Goal: Check status: Check status

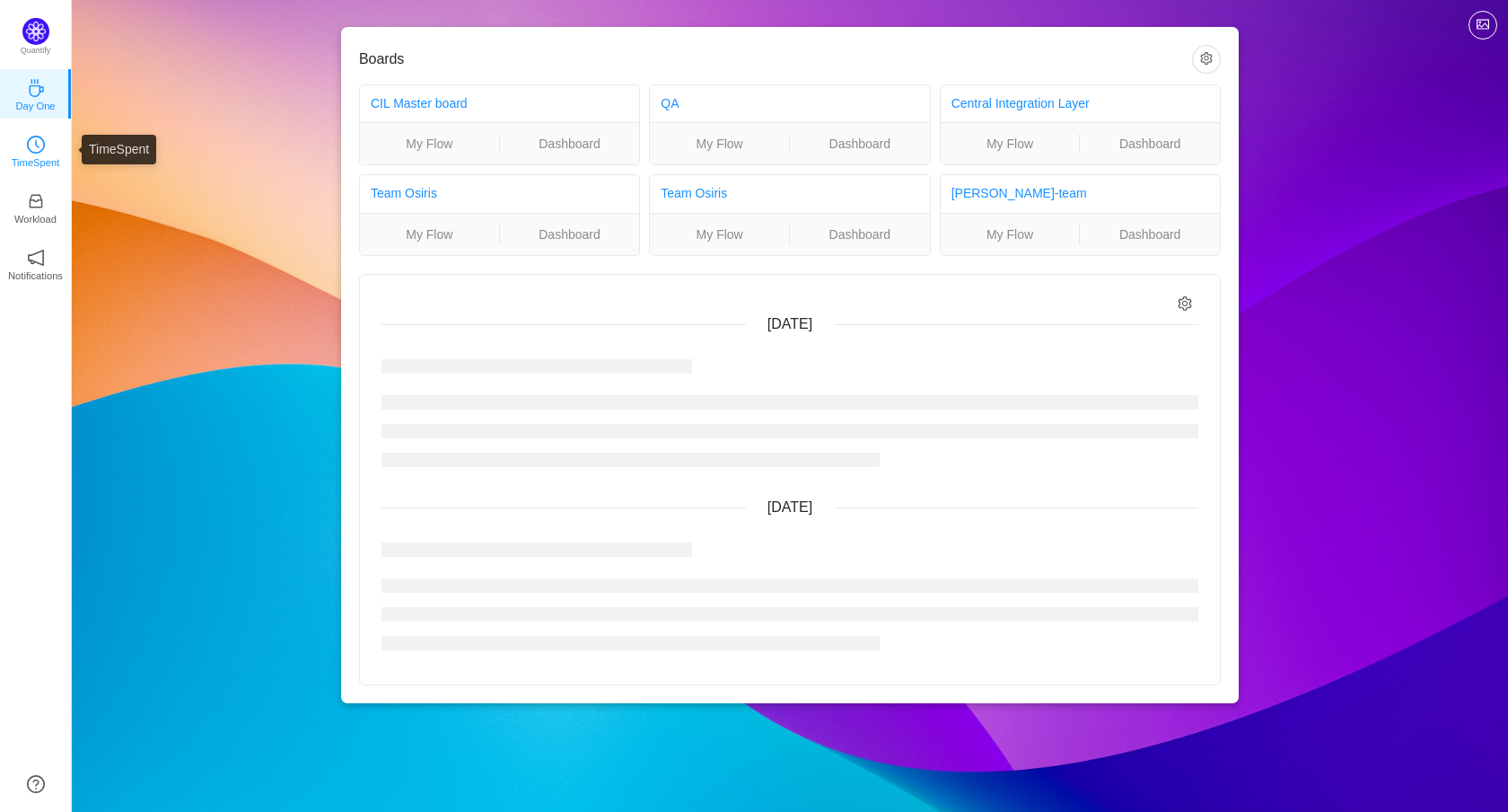
click at [31, 159] on p "TimeSpent" at bounding box center [35, 162] width 48 height 16
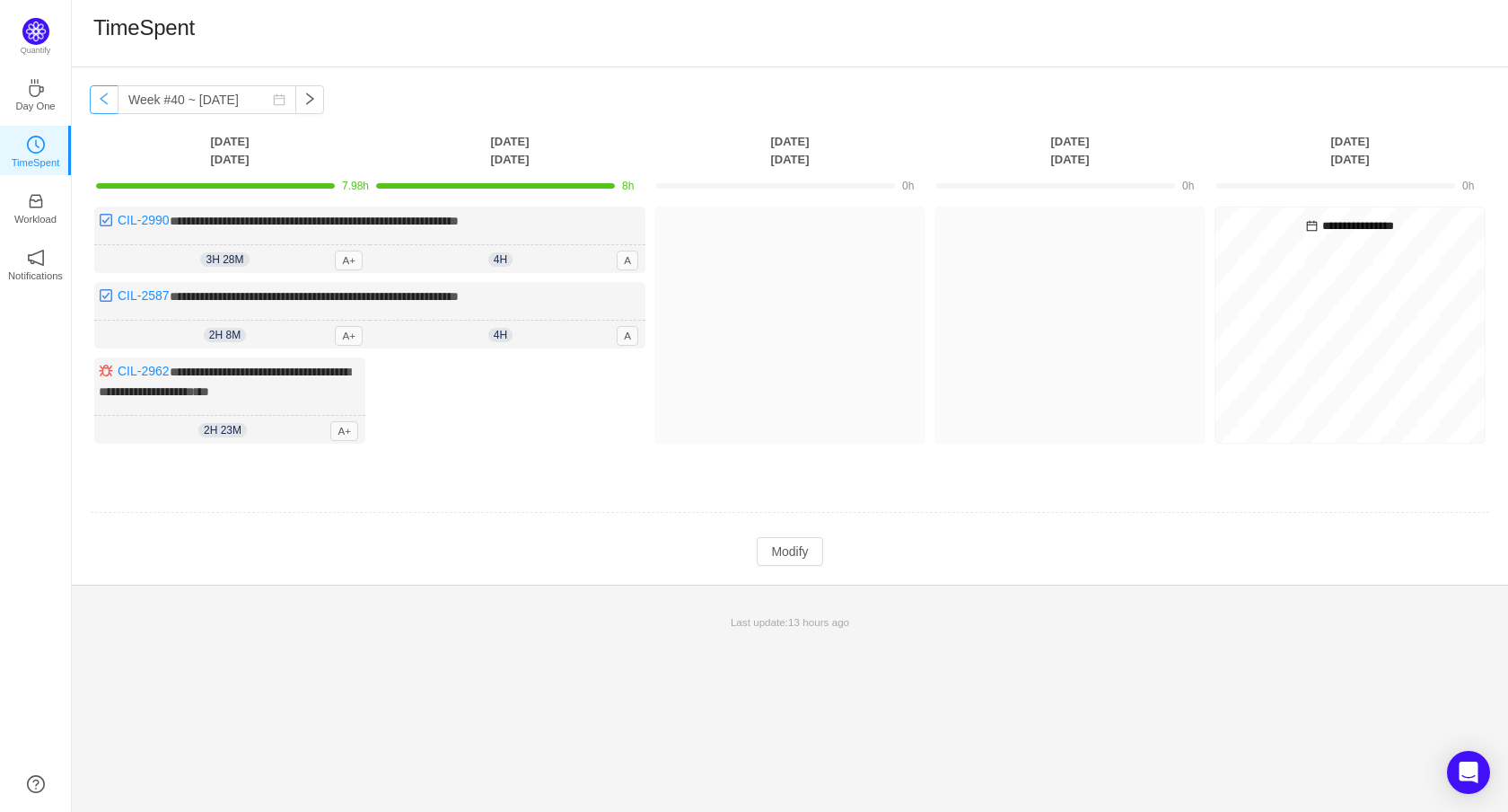
click at [103, 98] on button "button" at bounding box center [103, 99] width 29 height 29
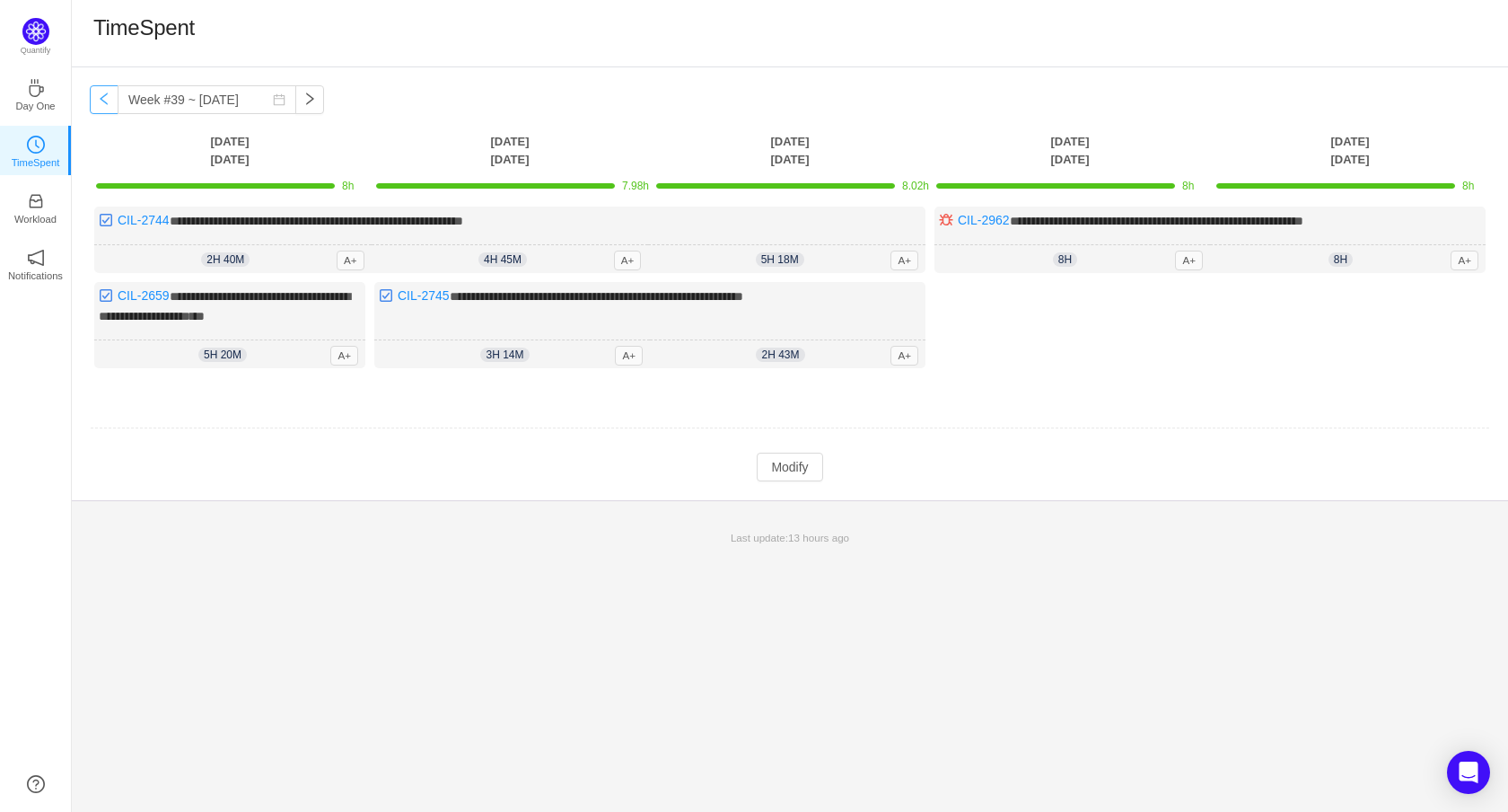
click at [103, 98] on button "button" at bounding box center [103, 99] width 29 height 29
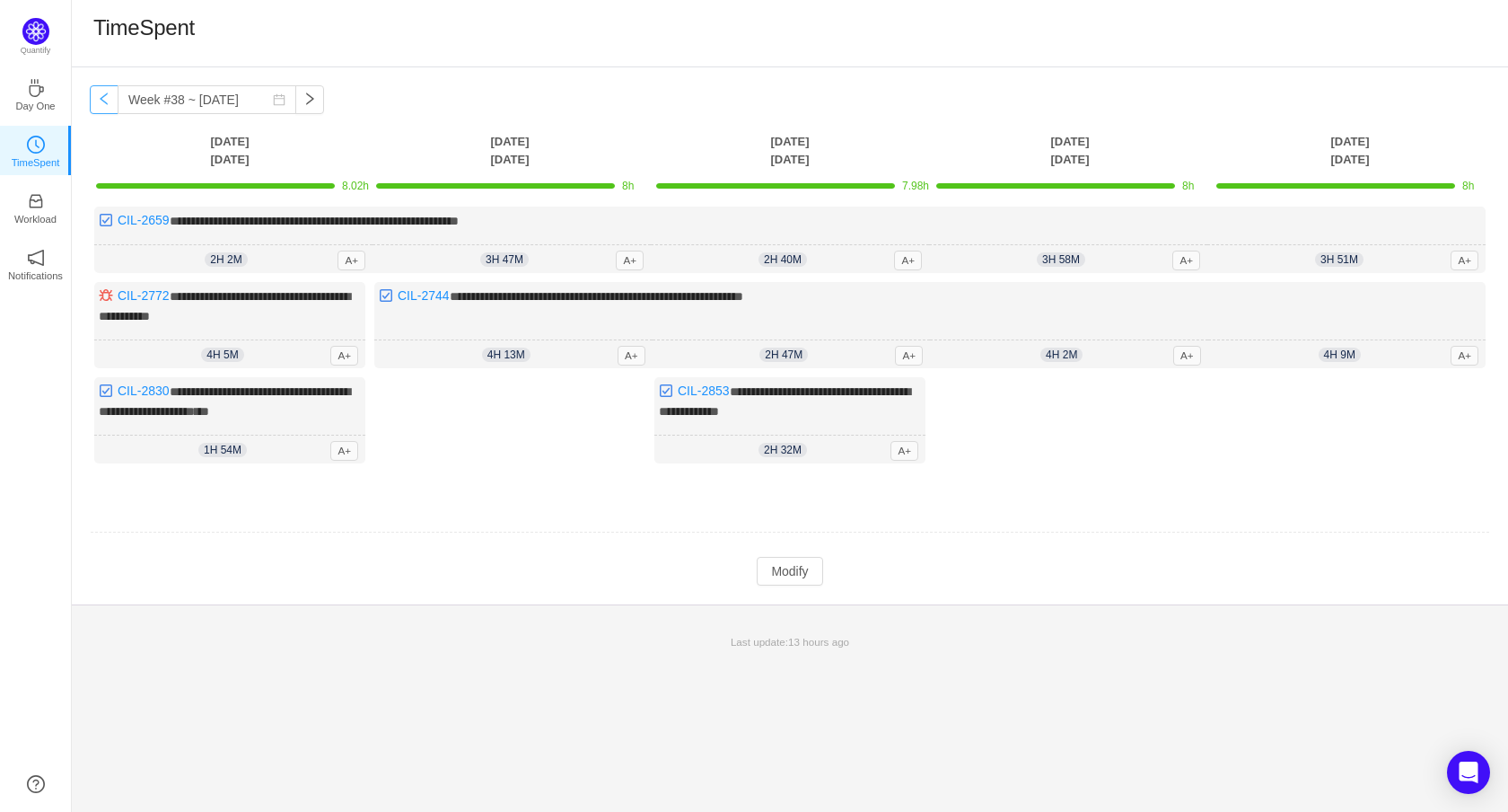
click at [103, 98] on button "button" at bounding box center [103, 99] width 29 height 29
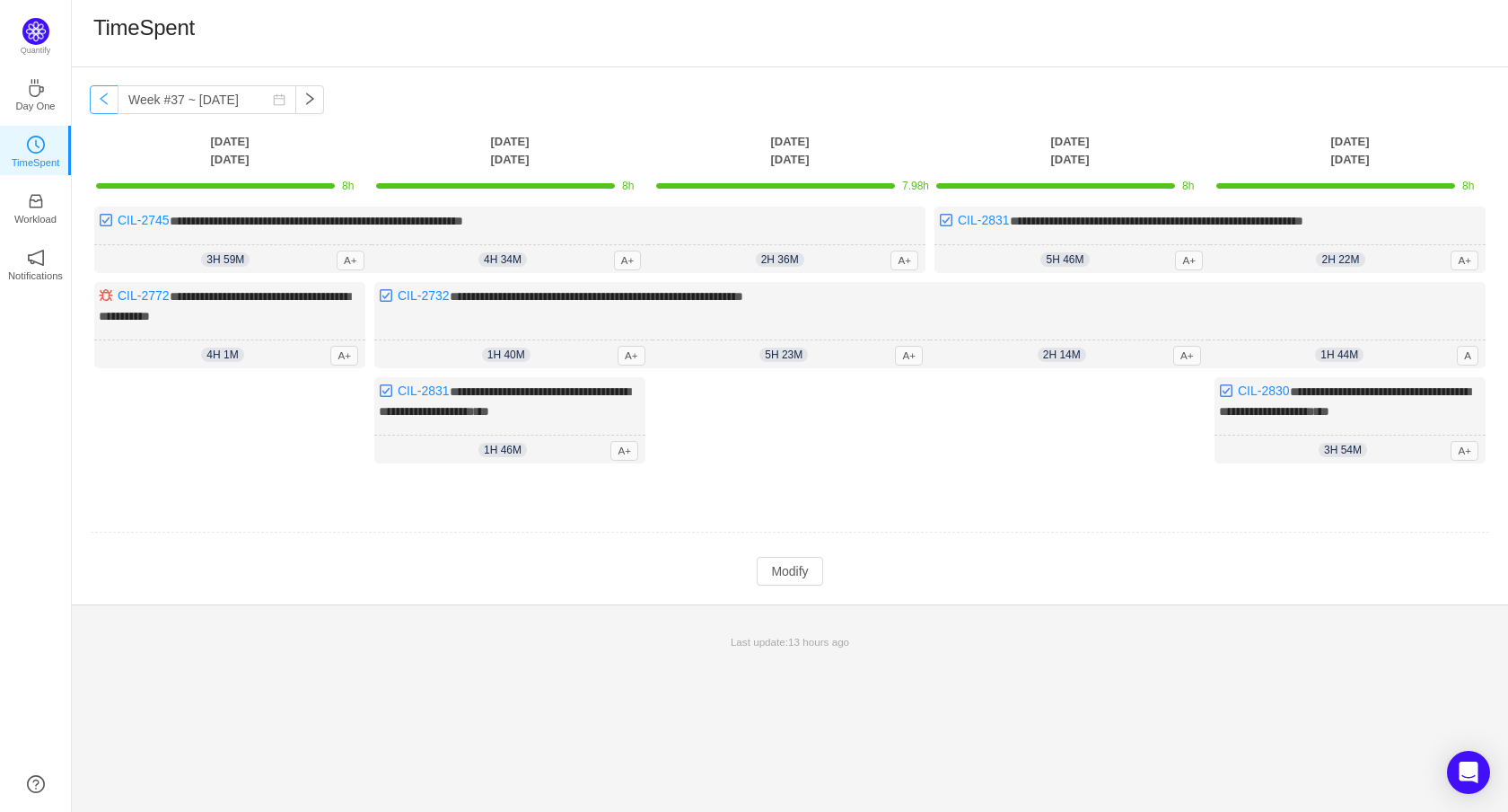
click at [103, 98] on button "button" at bounding box center [103, 99] width 29 height 29
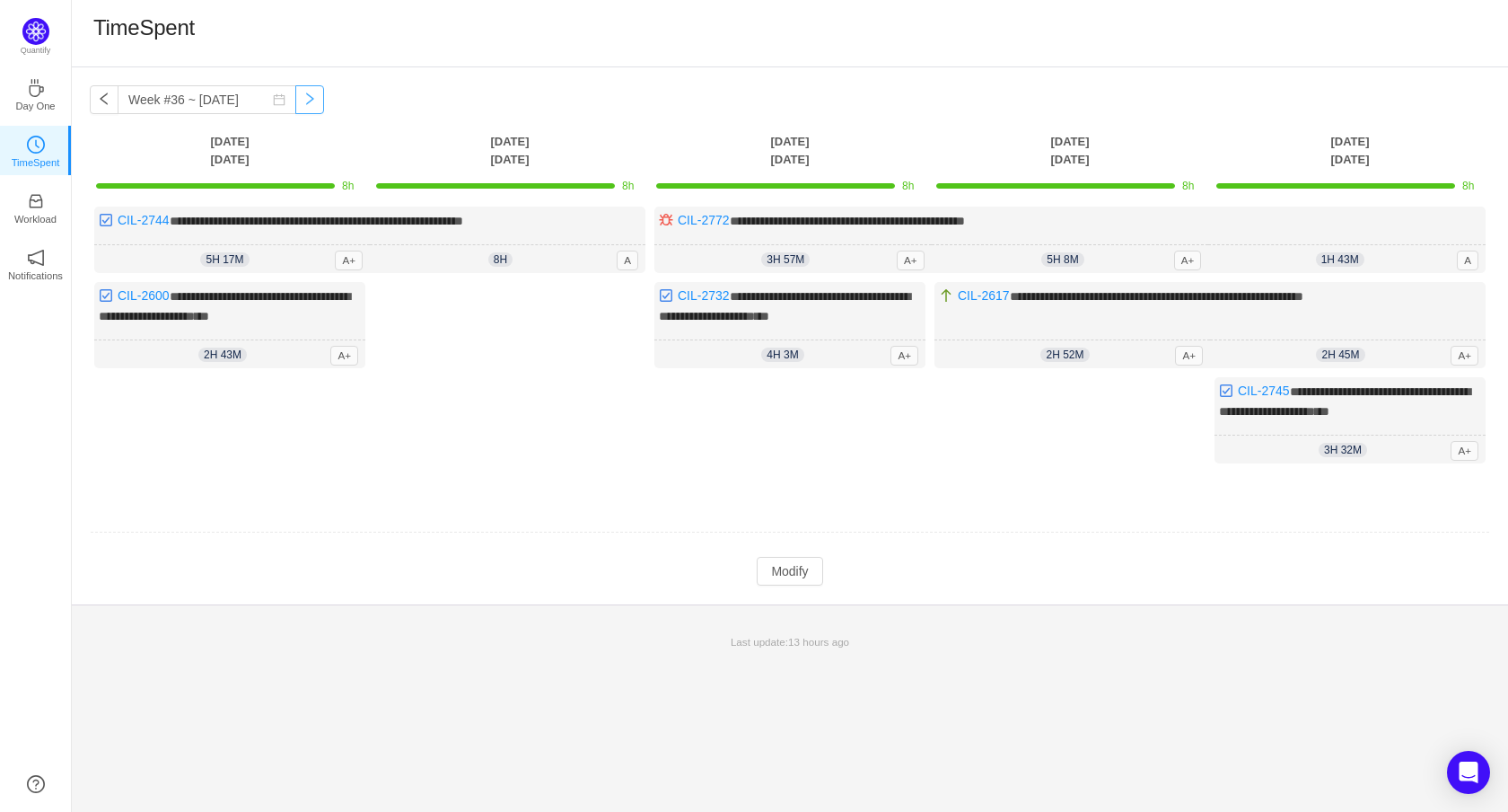
click at [321, 104] on button "button" at bounding box center [309, 99] width 29 height 29
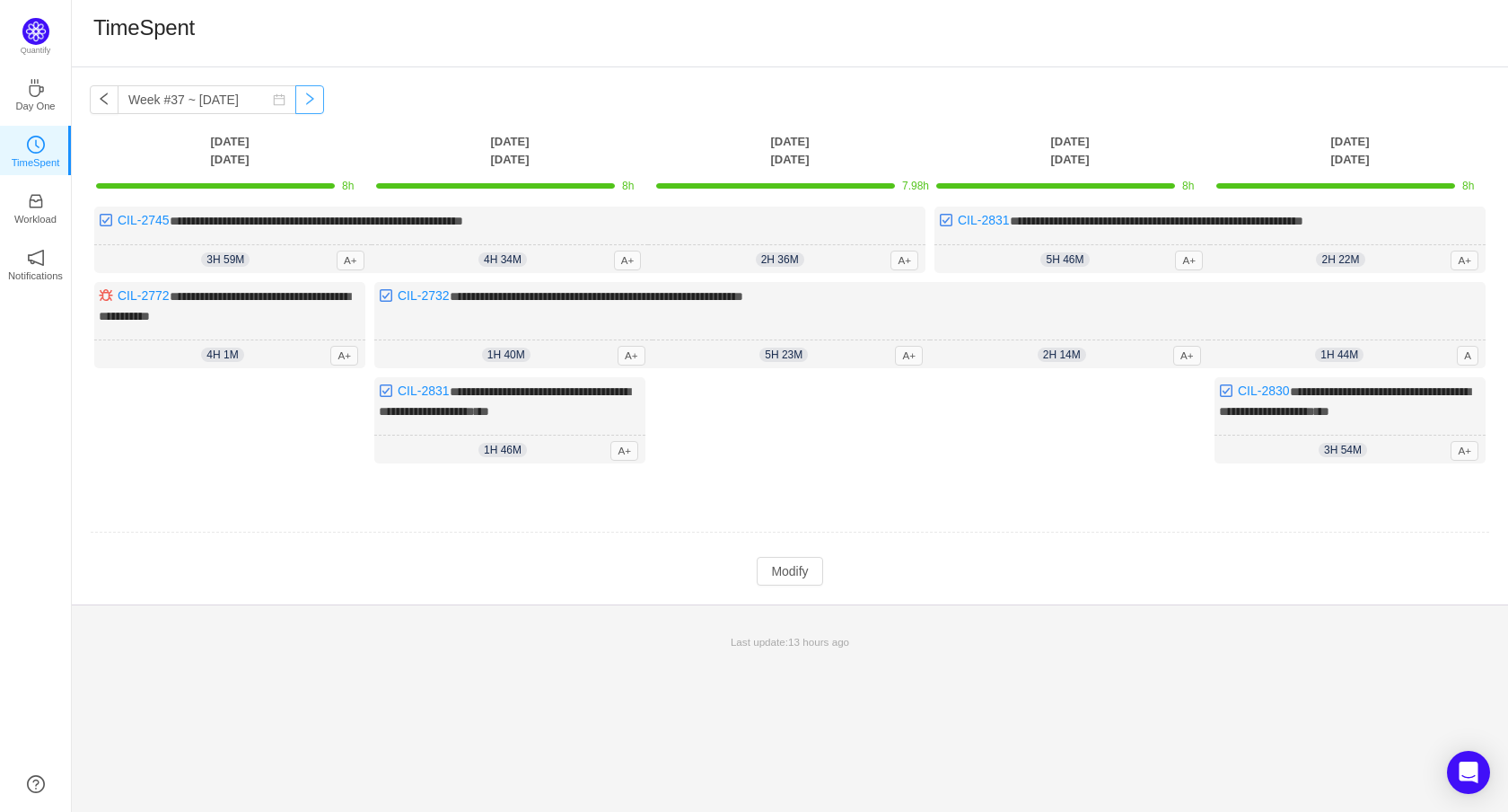
click at [319, 108] on button "button" at bounding box center [309, 99] width 29 height 29
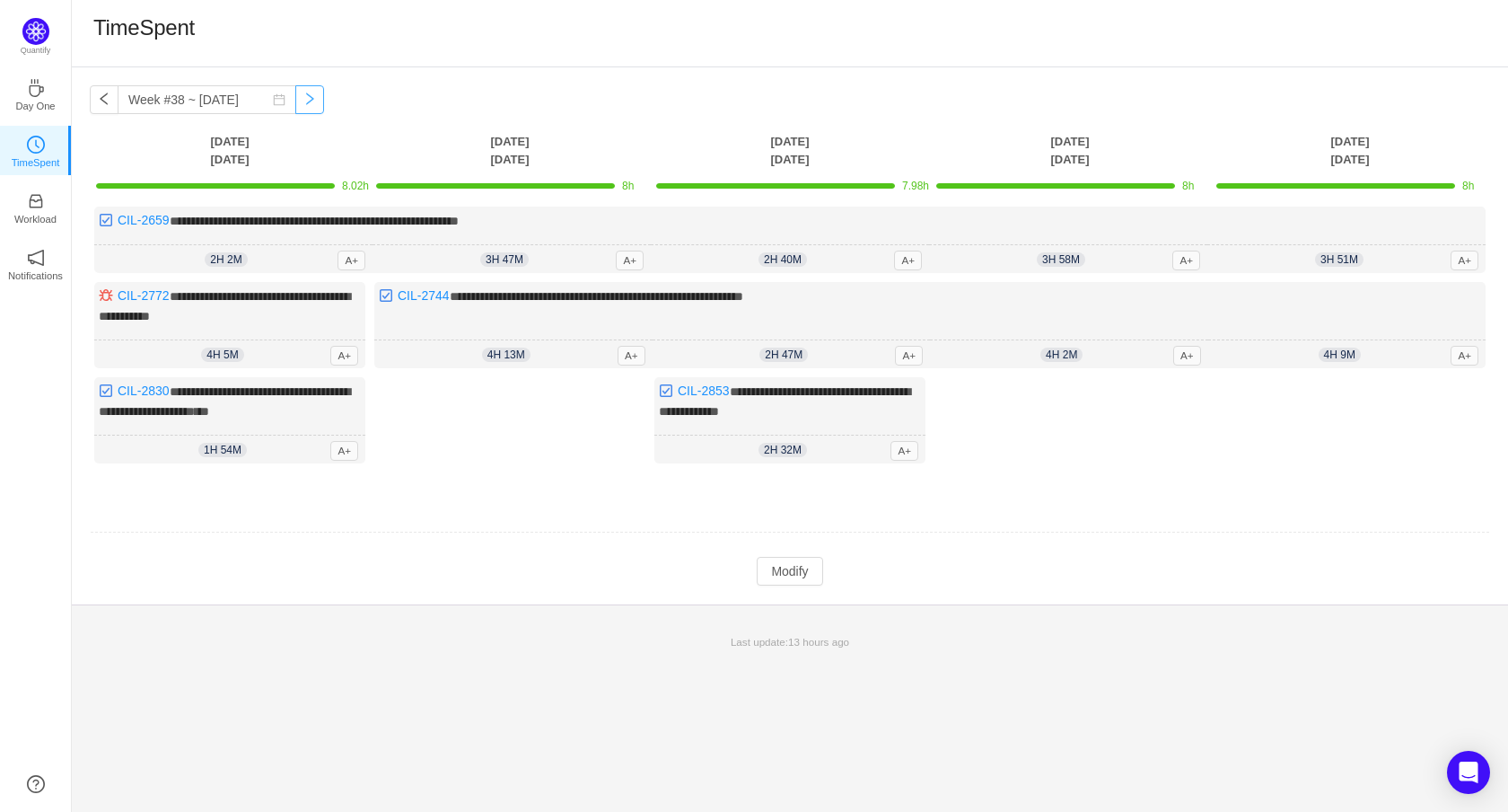
click at [314, 87] on button "button" at bounding box center [309, 99] width 29 height 29
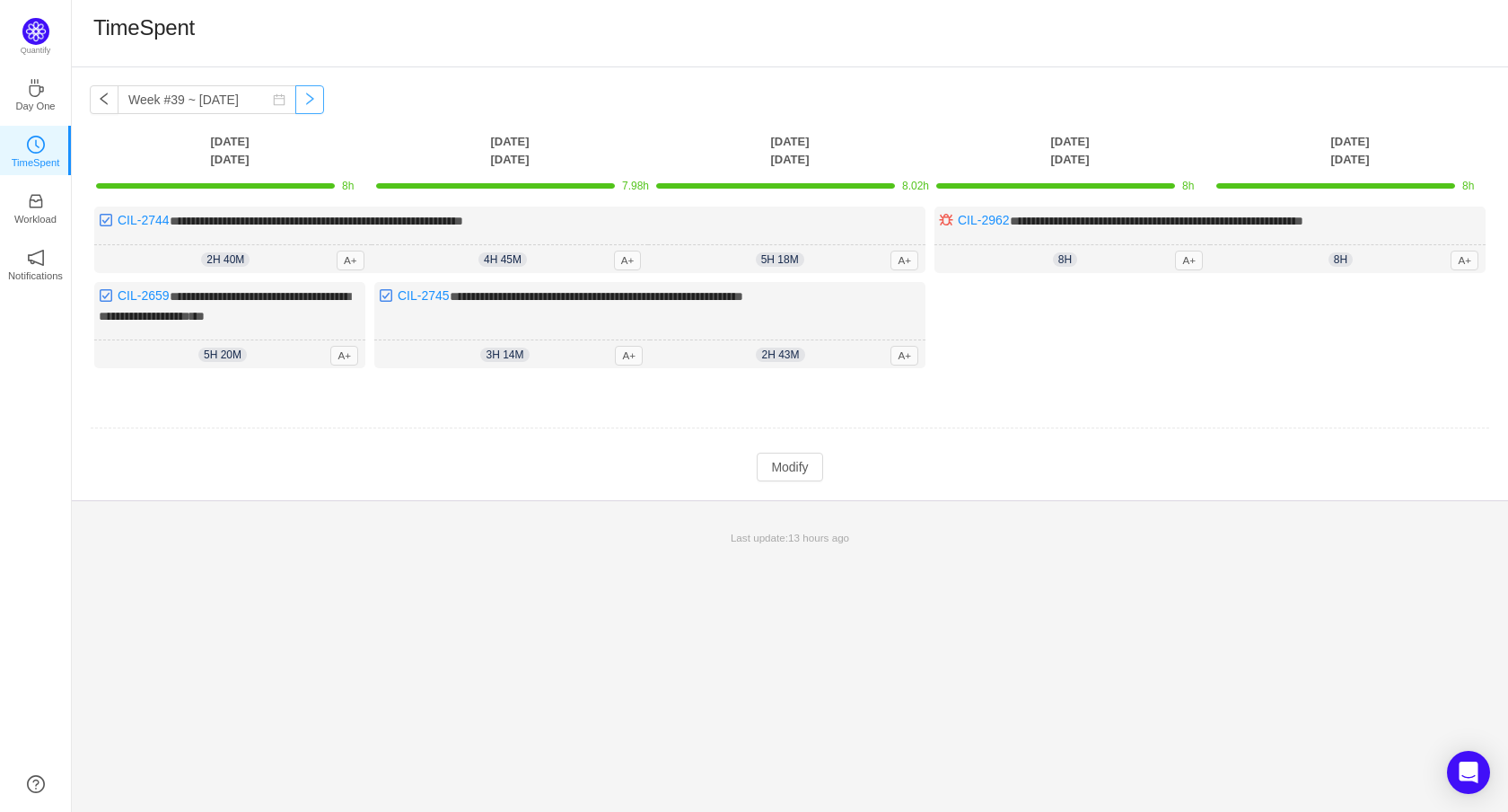
click at [324, 99] on button "button" at bounding box center [309, 99] width 29 height 29
type input "Week #40 ~ [DATE]"
